Goal: Task Accomplishment & Management: Use online tool/utility

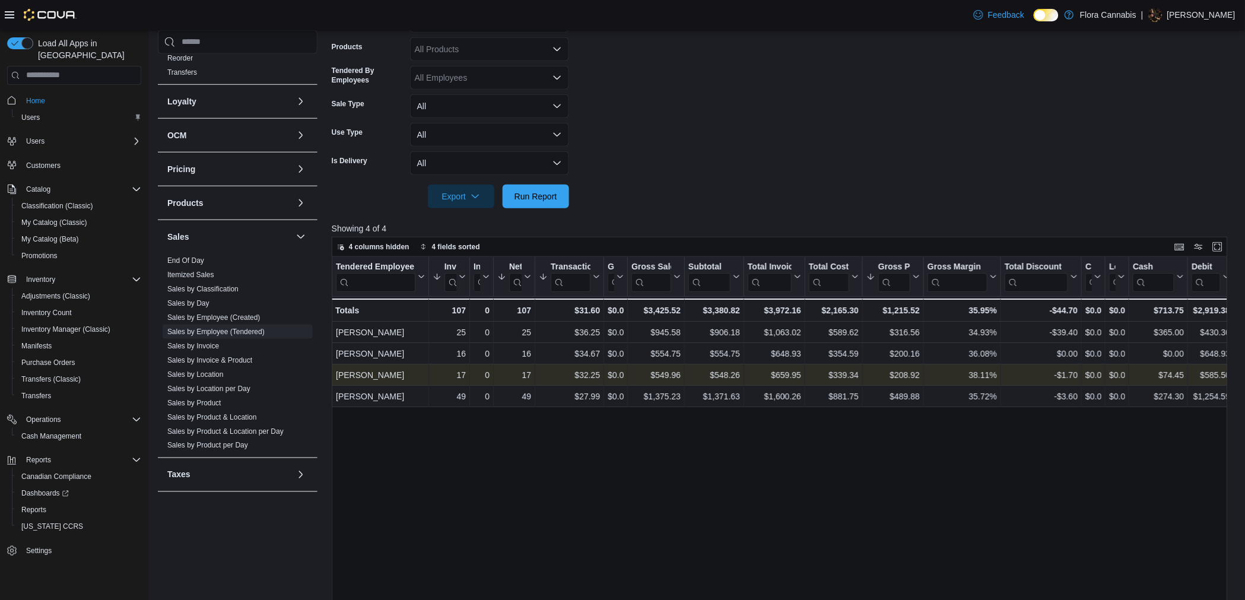
scroll to position [256, 0]
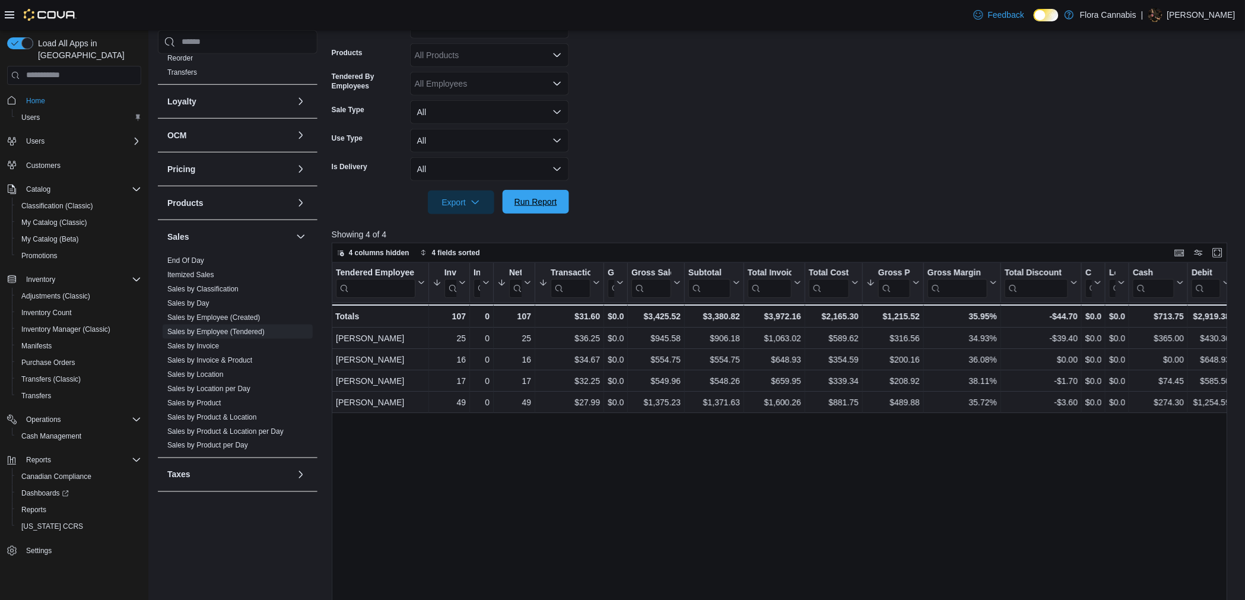
click at [548, 204] on span "Run Report" at bounding box center [536, 202] width 43 height 12
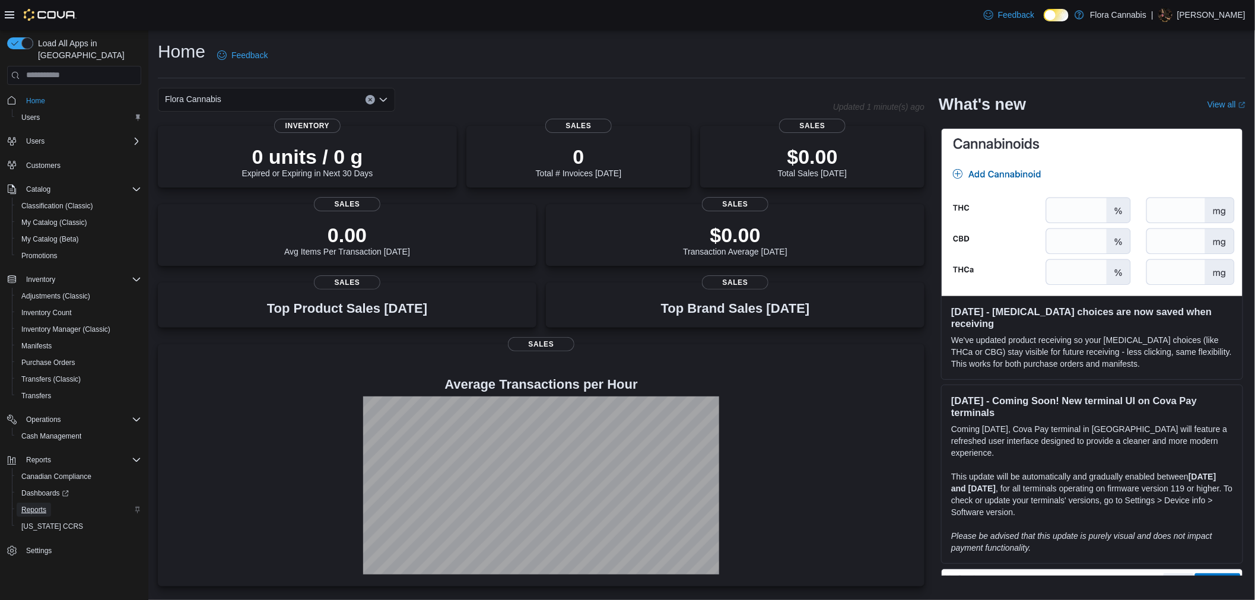
click at [36, 505] on span "Reports" at bounding box center [33, 509] width 25 height 9
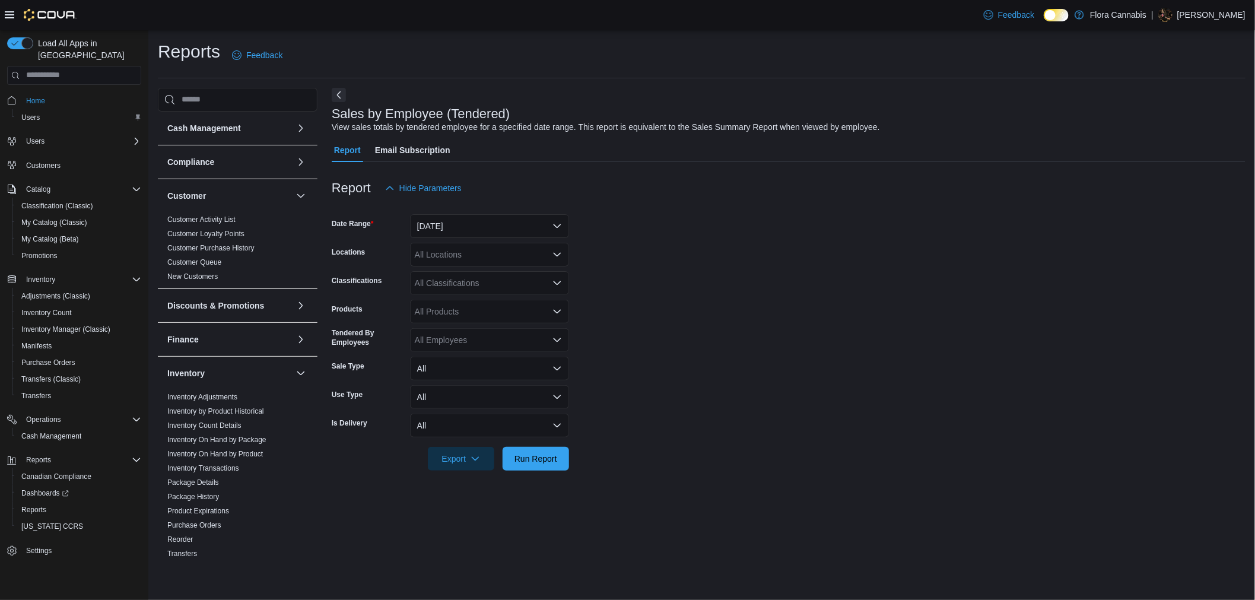
click at [489, 256] on div "All Locations" at bounding box center [489, 255] width 159 height 24
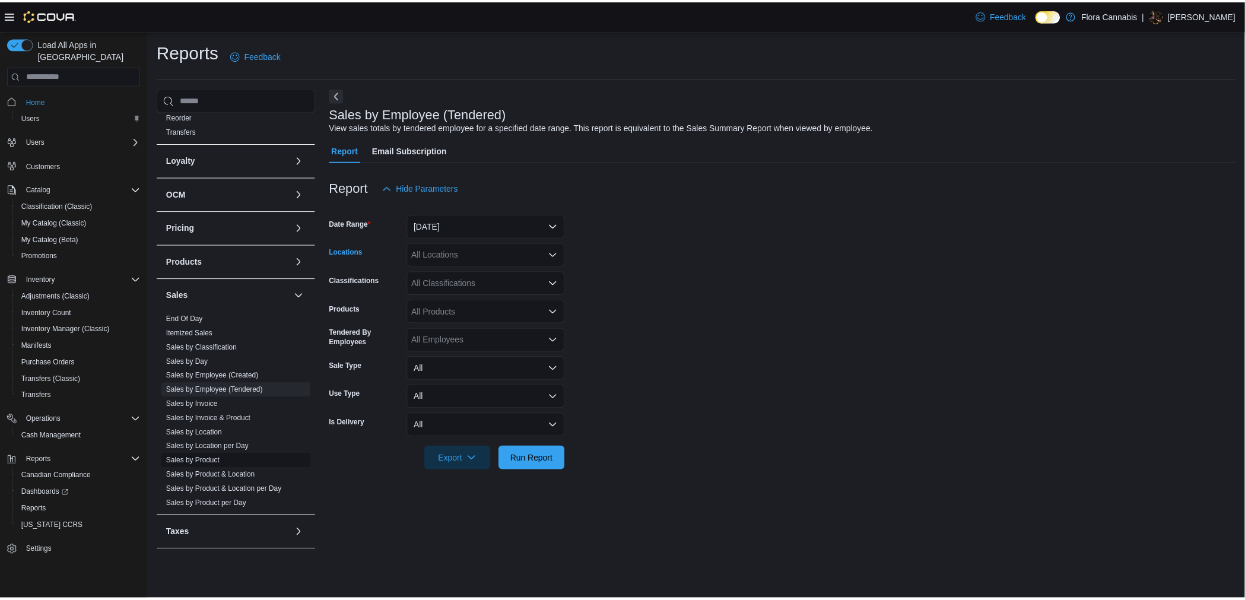
scroll to position [424, 0]
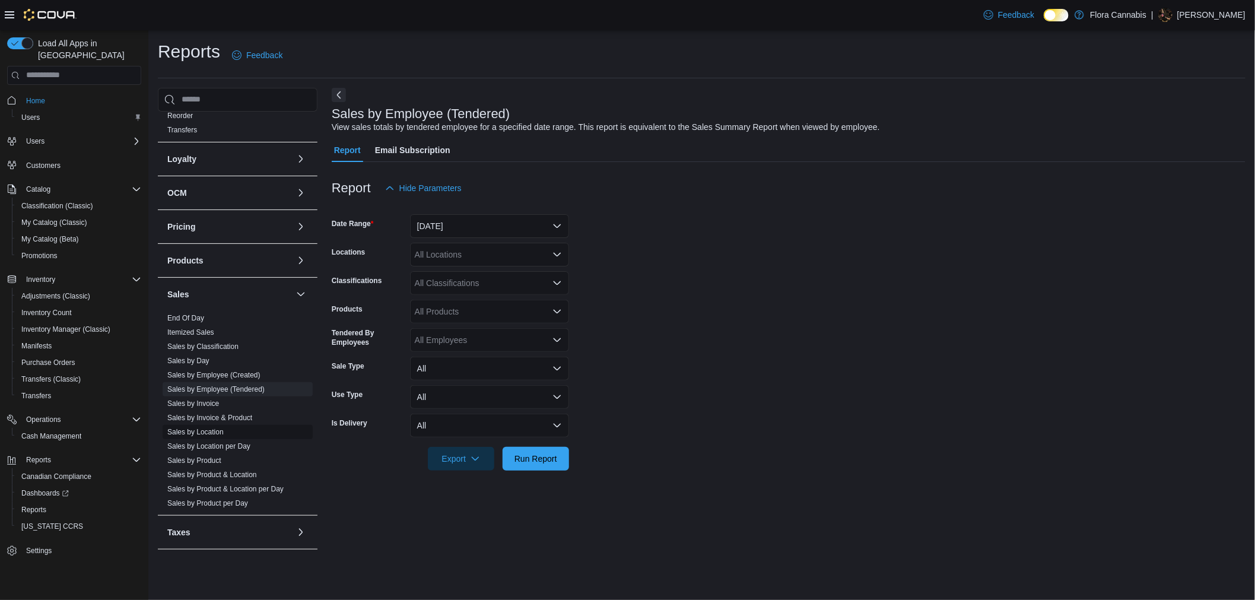
click at [210, 433] on link "Sales by Location" at bounding box center [195, 432] width 56 height 8
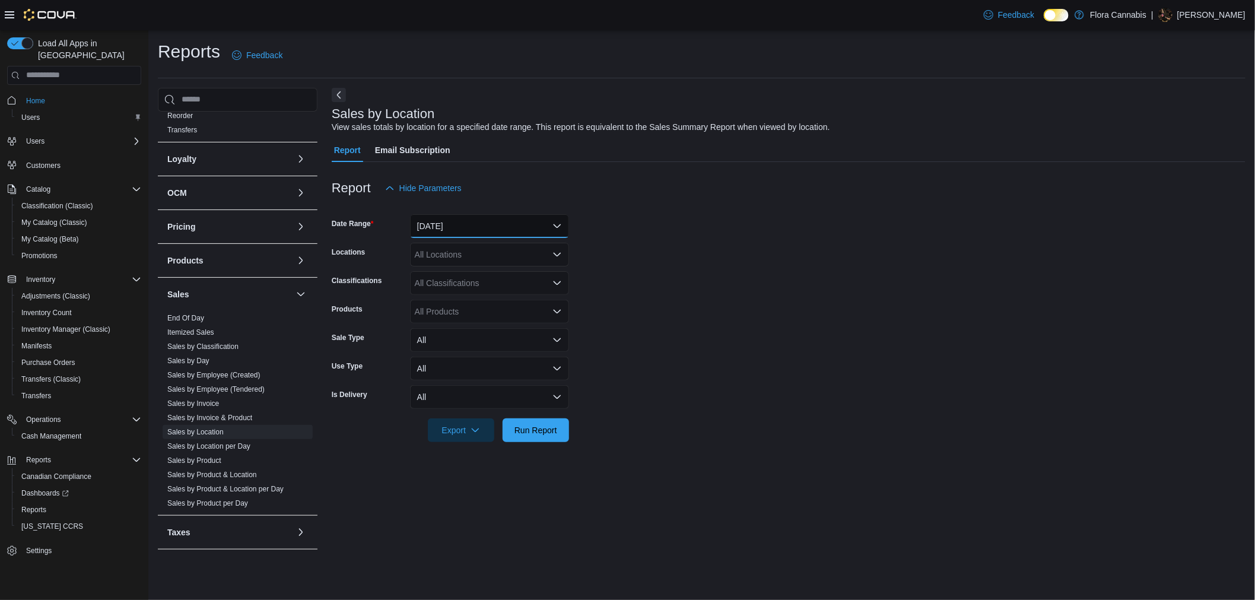
click at [483, 224] on button "[DATE]" at bounding box center [489, 226] width 159 height 24
click at [739, 340] on form "Date Range Yesterday Locations All Locations Classifications All Classification…" at bounding box center [789, 321] width 914 height 242
click at [546, 422] on span "Run Report" at bounding box center [536, 430] width 52 height 24
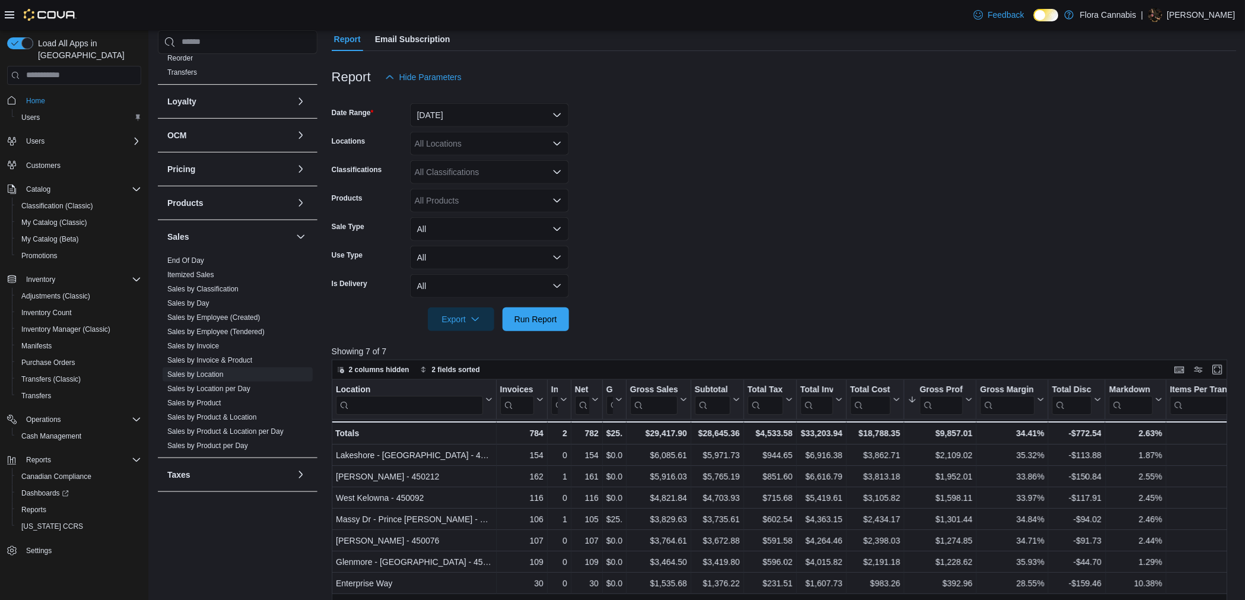
scroll to position [132, 0]
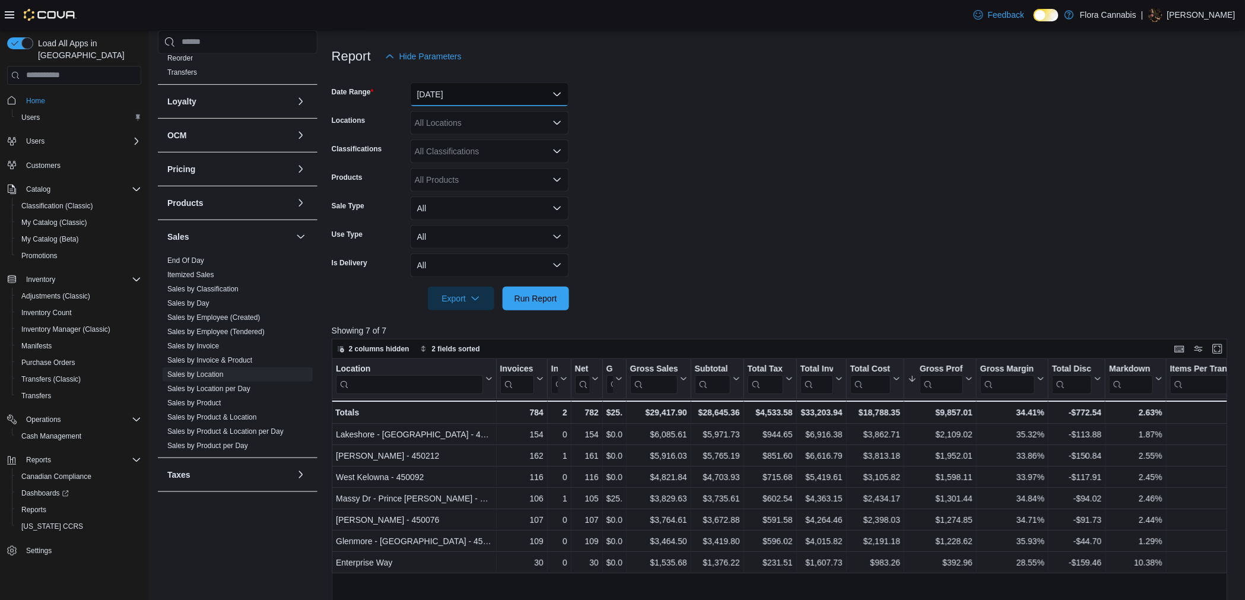
drag, startPoint x: 499, startPoint y: 96, endPoint x: 487, endPoint y: 115, distance: 22.7
click at [499, 97] on button "Yesterday" at bounding box center [489, 95] width 159 height 24
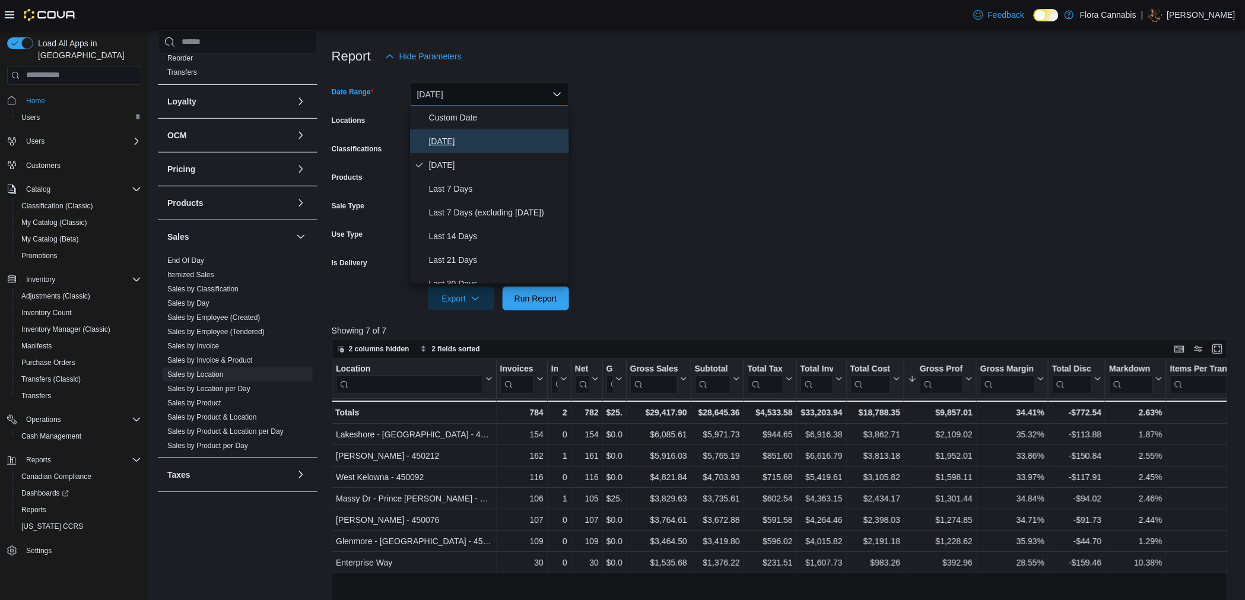
click at [462, 150] on button "[DATE]" at bounding box center [489, 141] width 159 height 24
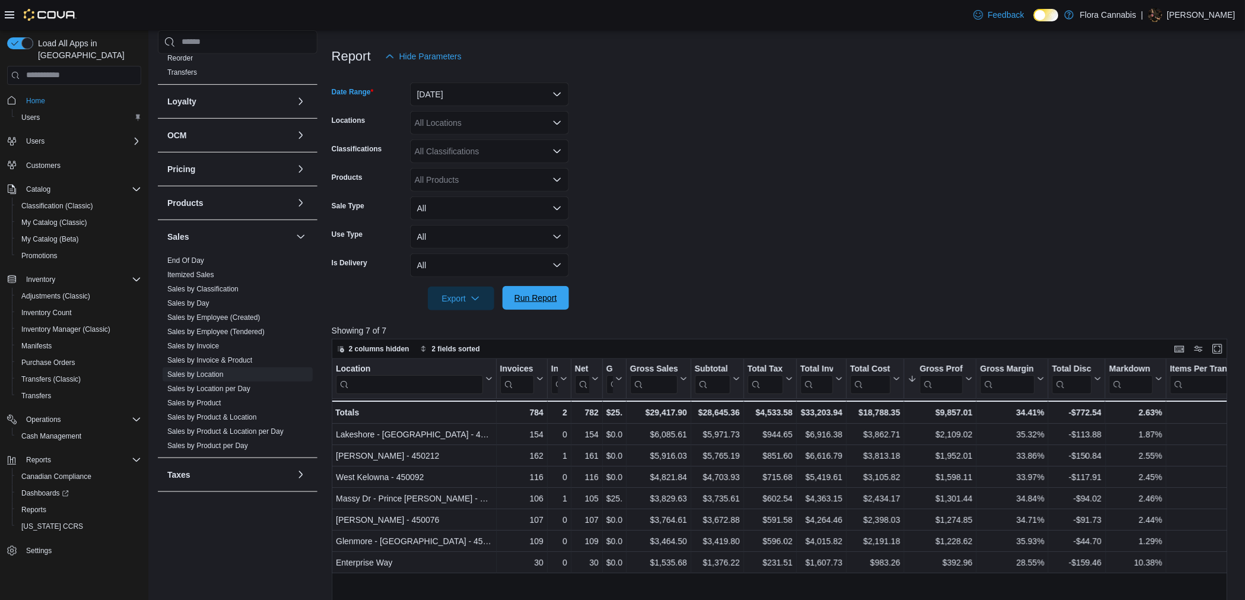
click at [519, 293] on span "Run Report" at bounding box center [536, 298] width 43 height 12
